Goal: Information Seeking & Learning: Learn about a topic

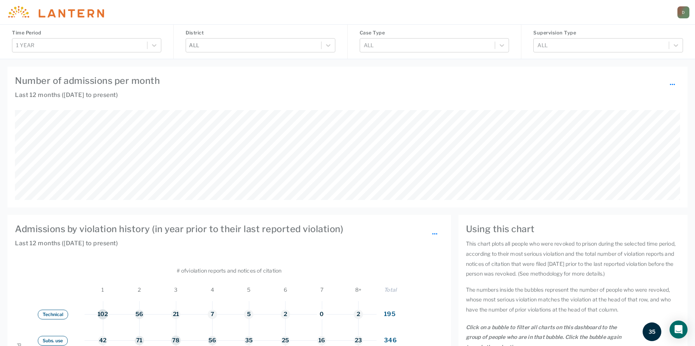
click at [682, 14] on div "D" at bounding box center [683, 12] width 12 height 12
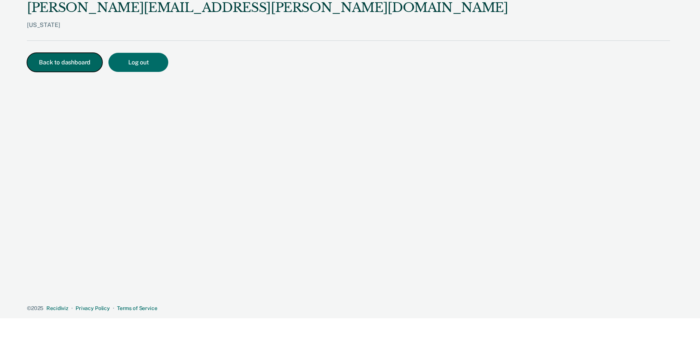
click at [59, 63] on button "Back to dashboard" at bounding box center [65, 62] width 76 height 19
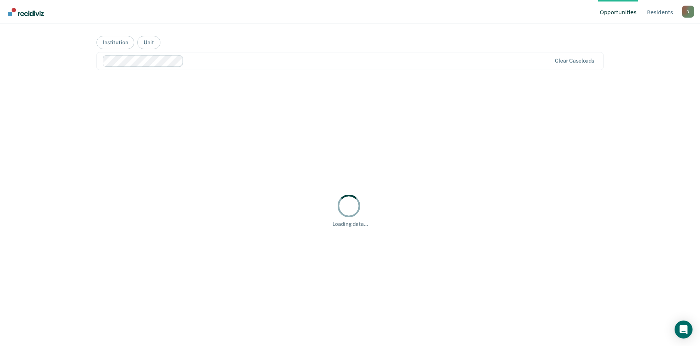
click at [692, 11] on div "D" at bounding box center [688, 12] width 12 height 12
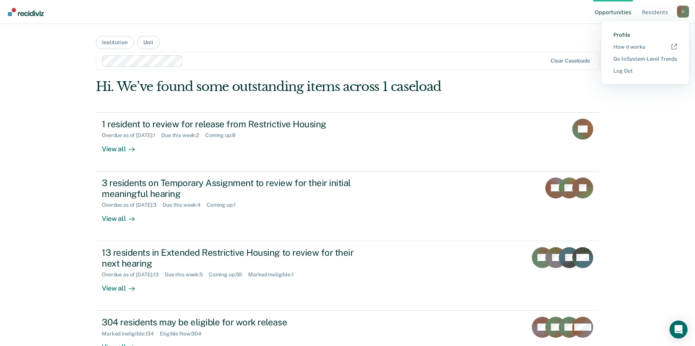
click at [617, 36] on link "Profile" at bounding box center [645, 35] width 64 height 6
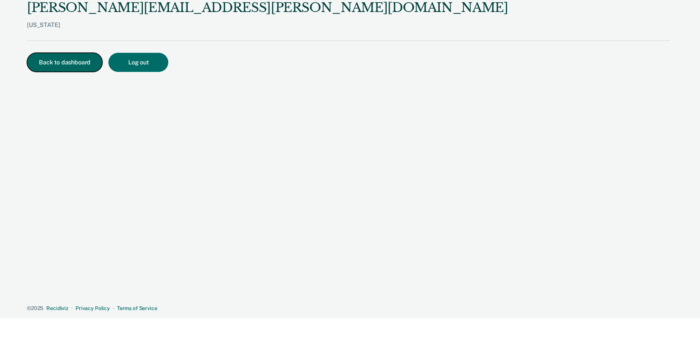
click at [89, 60] on button "Back to dashboard" at bounding box center [65, 62] width 76 height 19
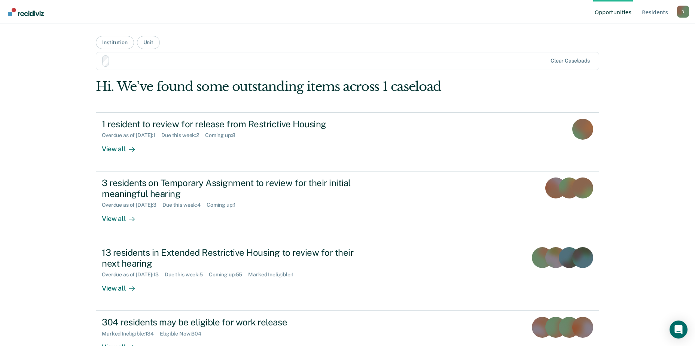
click at [683, 12] on div "D" at bounding box center [683, 12] width 12 height 12
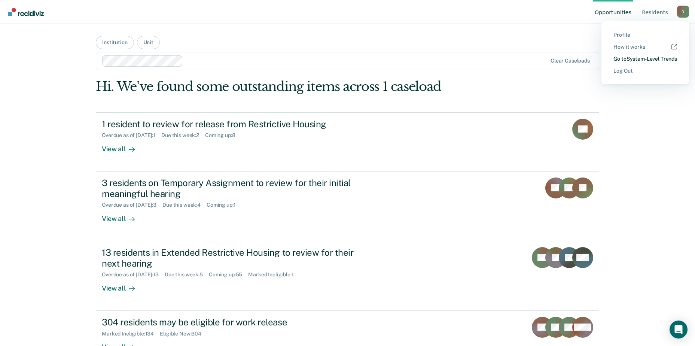
click at [616, 59] on link "Go to System-Level Trends" at bounding box center [645, 59] width 64 height 6
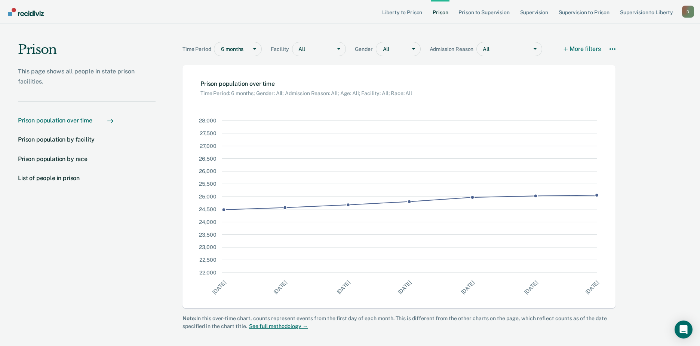
click at [691, 13] on div "D" at bounding box center [688, 12] width 12 height 12
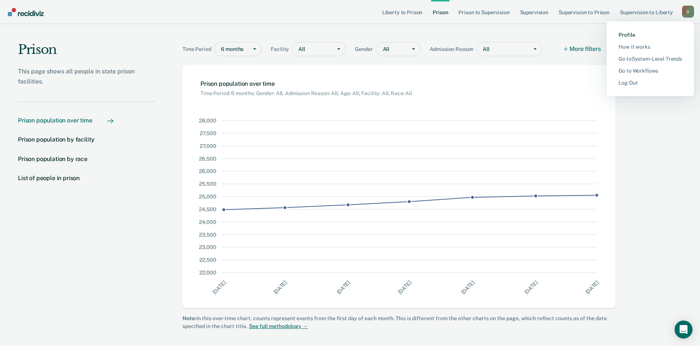
click at [627, 36] on link "Profile" at bounding box center [651, 35] width 64 height 6
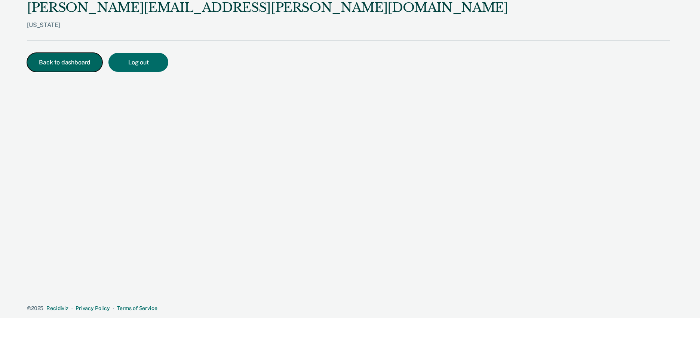
click at [69, 63] on button "Back to dashboard" at bounding box center [65, 62] width 76 height 19
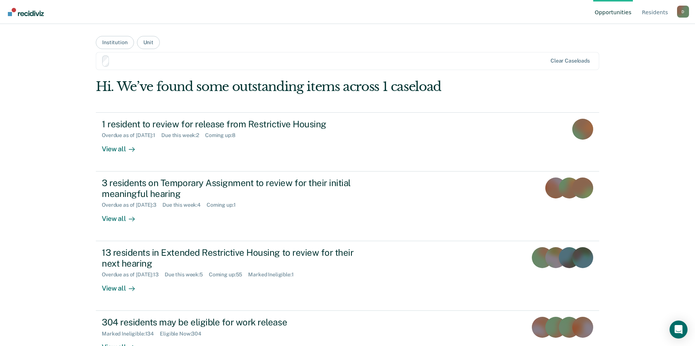
click at [612, 11] on link "Opportunities" at bounding box center [613, 12] width 40 height 24
click at [656, 9] on link "Resident s" at bounding box center [654, 12] width 29 height 24
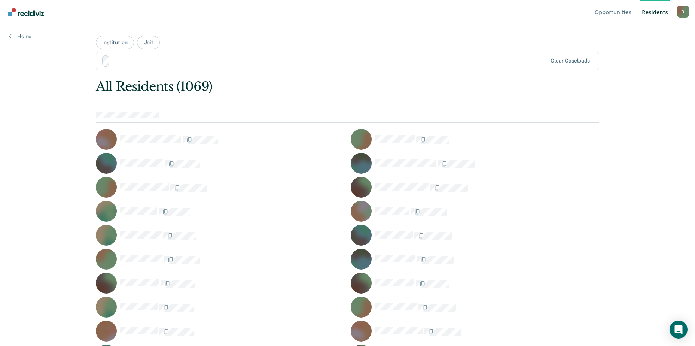
click at [689, 10] on div "Opportunities Resident s [PERSON_NAME][EMAIL_ADDRESS][PERSON_NAME][DOMAIN_NAME]…" at bounding box center [347, 12] width 695 height 24
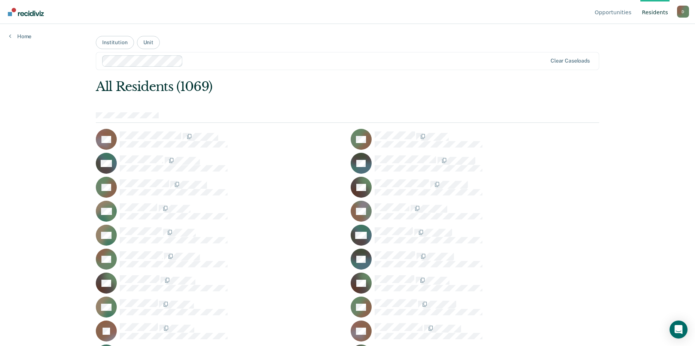
click at [678, 12] on div "D" at bounding box center [683, 12] width 12 height 12
click at [630, 46] on link "How it works" at bounding box center [645, 47] width 64 height 6
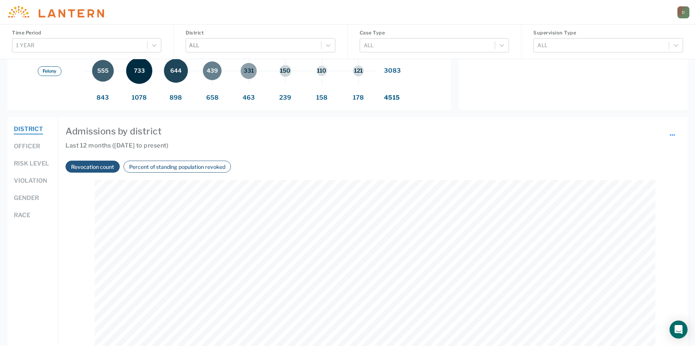
scroll to position [412, 0]
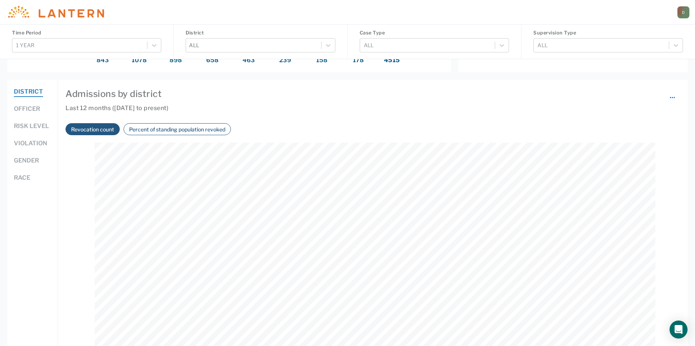
click at [27, 144] on button "Violation" at bounding box center [30, 144] width 33 height 10
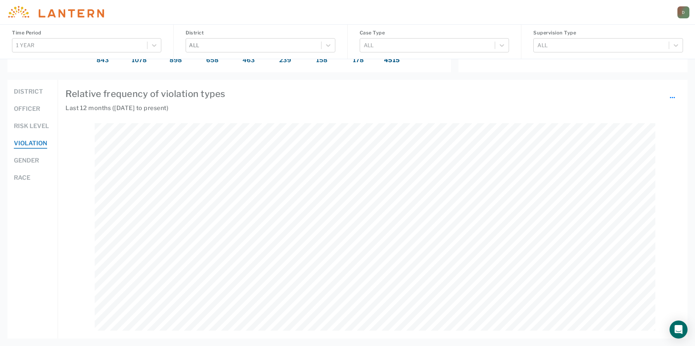
scroll to position [208, 560]
click at [30, 89] on button "District" at bounding box center [28, 92] width 29 height 10
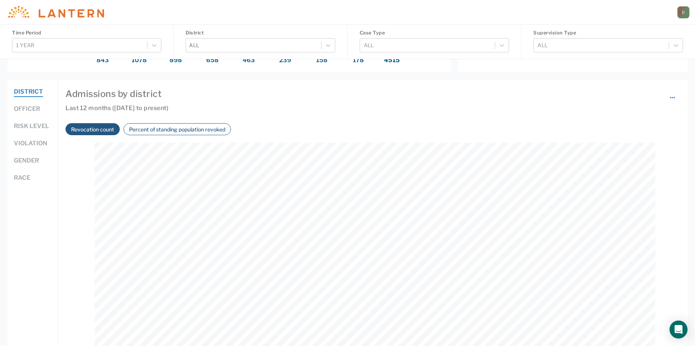
click at [104, 131] on button "Revocation count" at bounding box center [93, 129] width 48 height 9
click at [184, 134] on div "Percent of standing population revoked" at bounding box center [176, 129] width 107 height 12
click at [184, 131] on button "Percent of standing population revoked" at bounding box center [177, 129] width 101 height 9
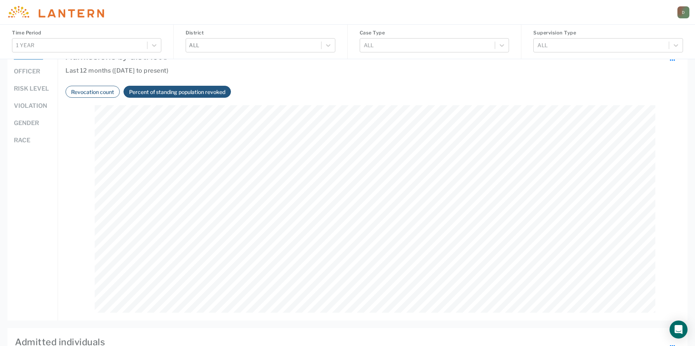
scroll to position [412, 0]
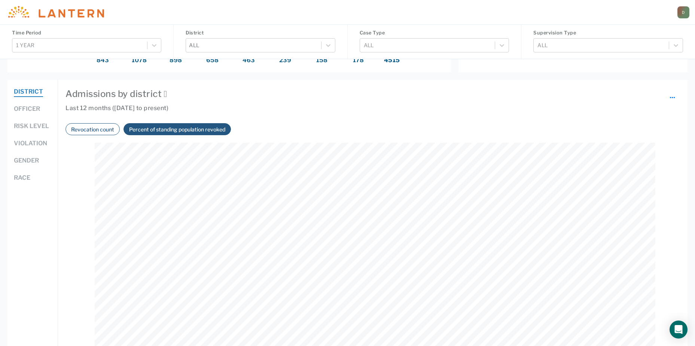
click at [30, 144] on button "Violation" at bounding box center [30, 144] width 33 height 10
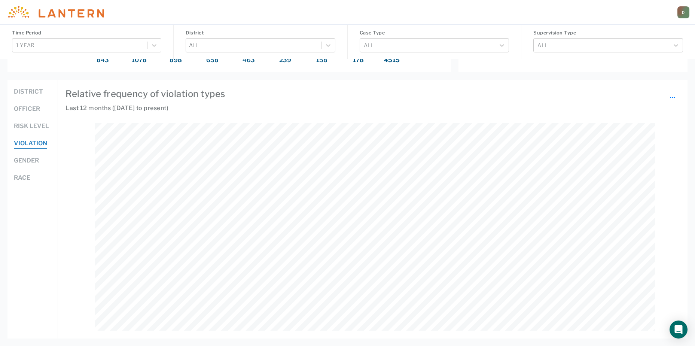
scroll to position [208, 560]
